Goal: Find specific page/section: Find specific page/section

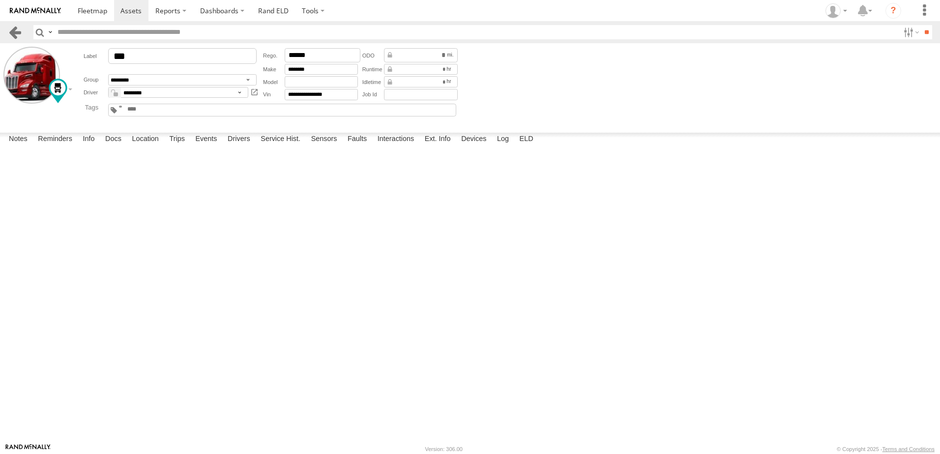
click at [13, 27] on link at bounding box center [15, 32] width 14 height 14
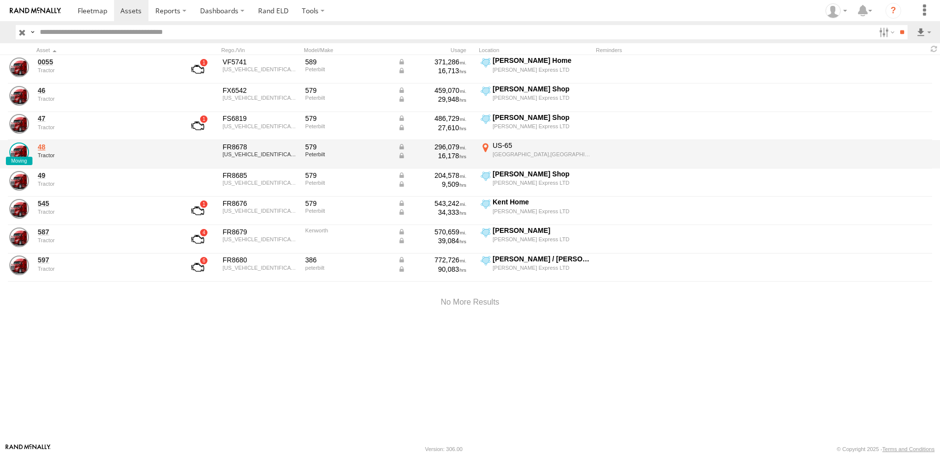
click at [41, 143] on link "48" at bounding box center [105, 147] width 135 height 9
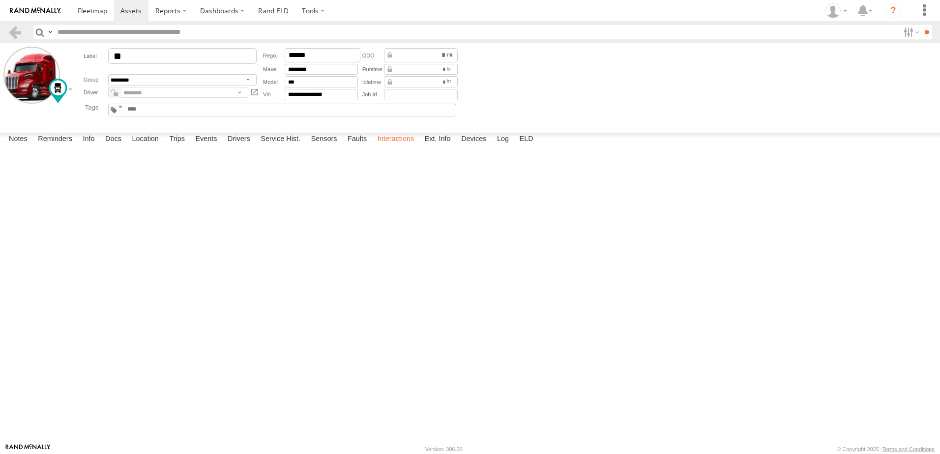
click at [389, 146] on label "Interactions" at bounding box center [395, 140] width 47 height 14
click at [147, 146] on label "Location" at bounding box center [145, 140] width 37 height 14
click at [396, 146] on label "Interactions" at bounding box center [395, 140] width 47 height 14
